Goal: Information Seeking & Learning: Learn about a topic

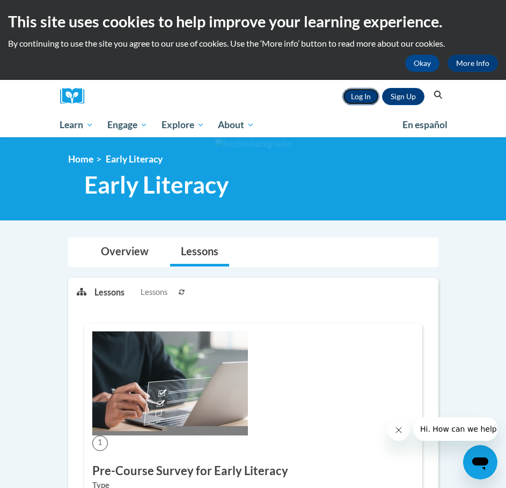
click at [354, 94] on link "Log In" at bounding box center [360, 96] width 37 height 17
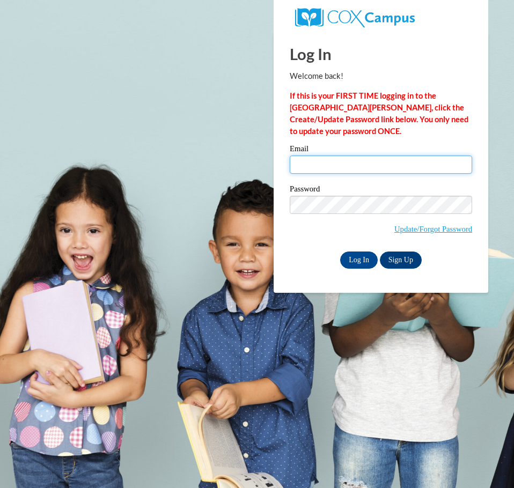
click at [354, 157] on input "Email" at bounding box center [381, 165] width 182 height 18
type input "staatssr@chipfalls.org"
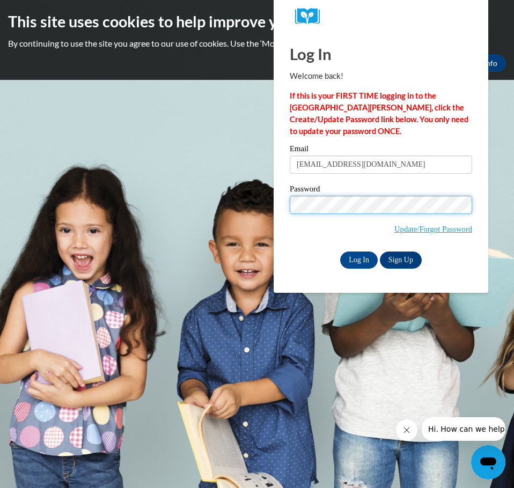
click at [340, 252] on input "Log In" at bounding box center [359, 260] width 38 height 17
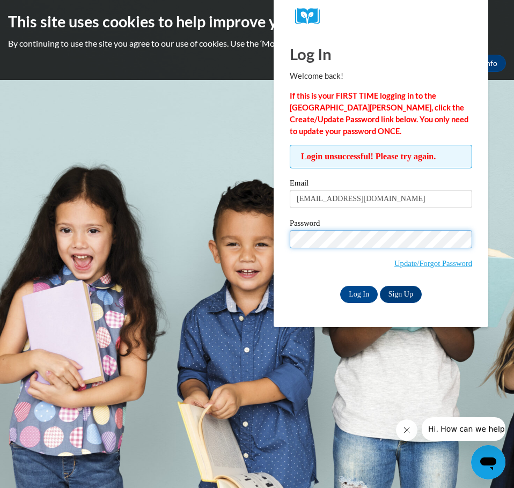
click at [340, 286] on input "Log In" at bounding box center [359, 294] width 38 height 17
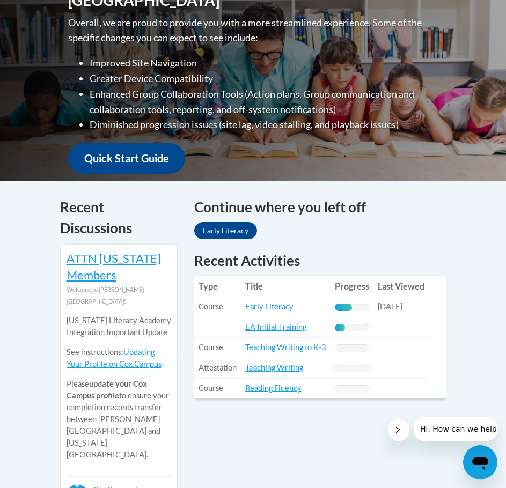
scroll to position [429, 0]
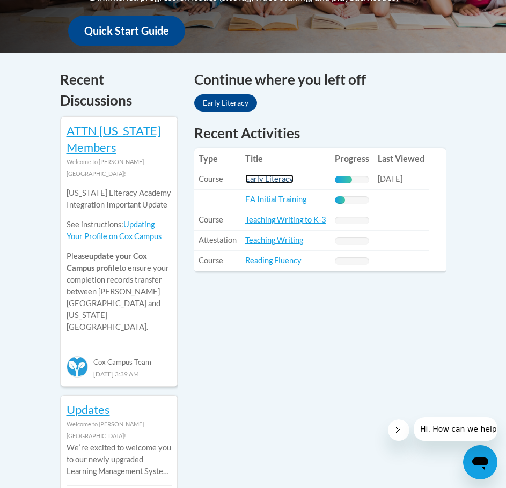
click at [266, 179] on link "Early Literacy" at bounding box center [269, 178] width 48 height 9
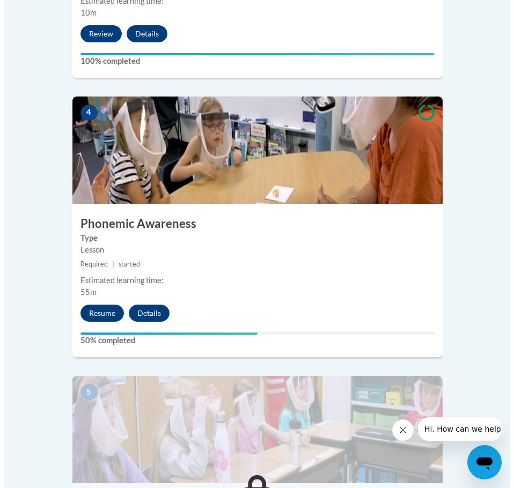
scroll to position [1127, 0]
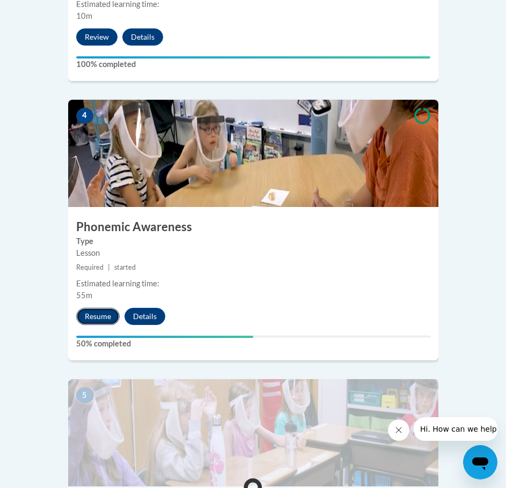
click at [108, 308] on button "Resume" at bounding box center [97, 316] width 43 height 17
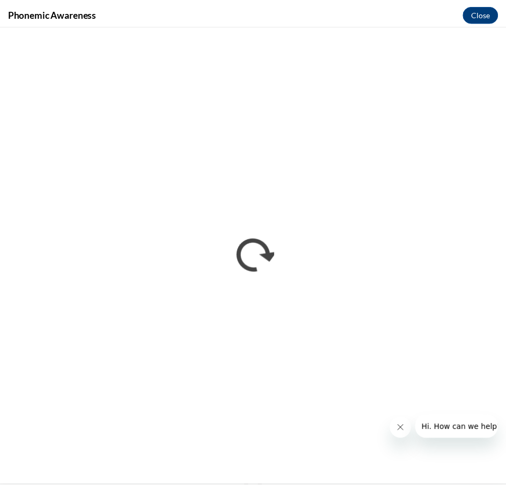
scroll to position [0, 0]
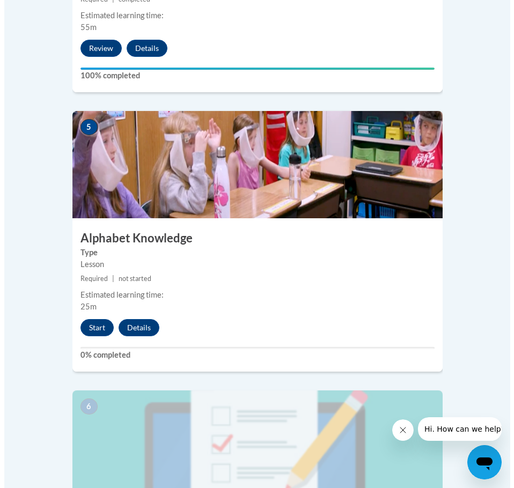
scroll to position [1449, 0]
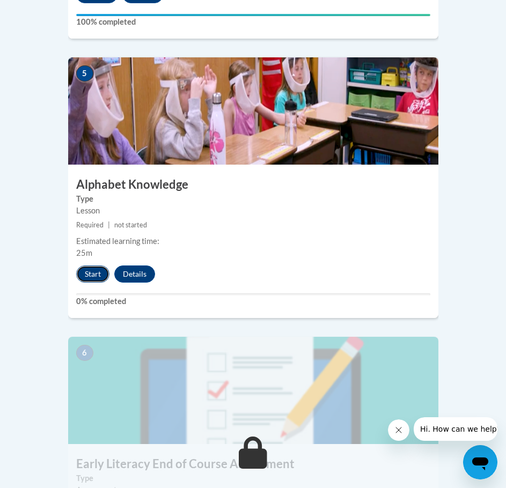
click at [83, 266] on button "Start" at bounding box center [92, 274] width 33 height 17
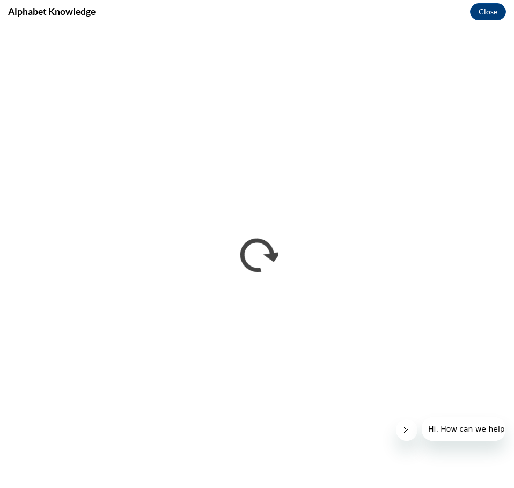
scroll to position [0, 0]
